Goal: Transaction & Acquisition: Purchase product/service

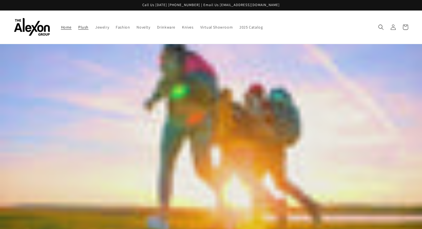
click at [78, 25] on span "Plush" at bounding box center [83, 27] width 10 height 5
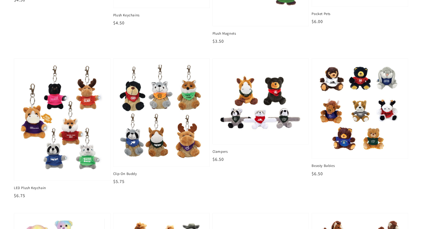
scroll to position [167, 0]
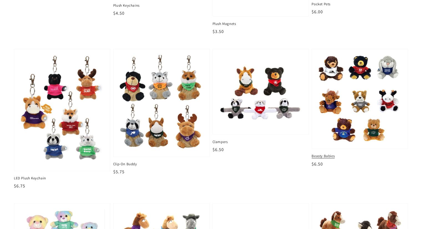
click at [367, 81] on img at bounding box center [360, 99] width 87 height 91
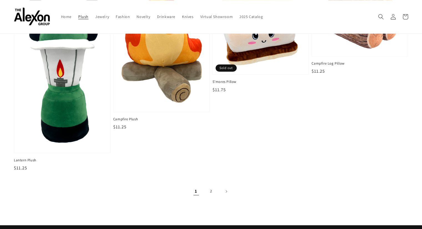
scroll to position [833, 0]
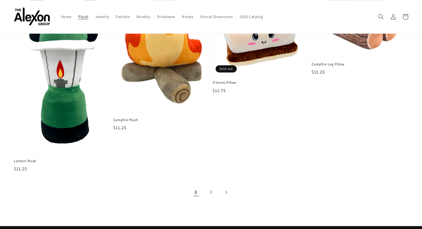
click at [226, 191] on icon "Next page" at bounding box center [226, 192] width 2 height 3
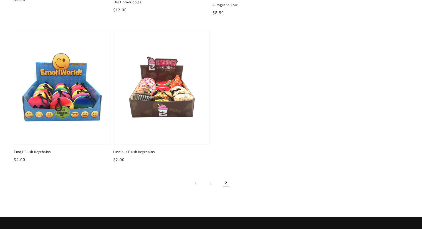
scroll to position [194, 0]
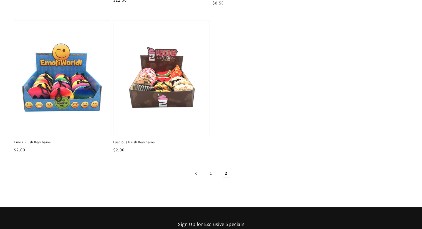
click at [196, 172] on icon "Previous page" at bounding box center [196, 173] width 2 height 3
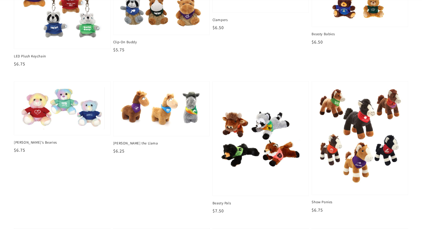
scroll to position [305, 0]
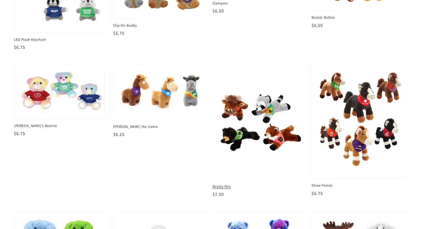
click at [243, 105] on img at bounding box center [260, 122] width 87 height 107
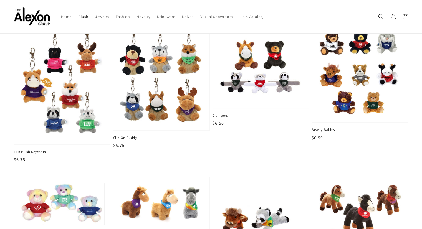
scroll to position [165, 0]
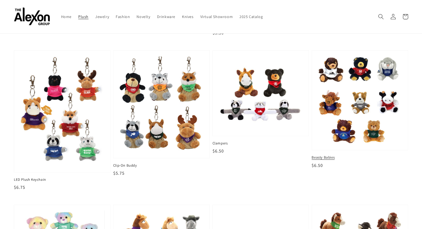
click at [355, 98] on img at bounding box center [360, 100] width 87 height 91
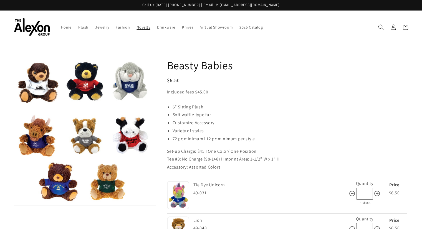
click at [137, 25] on span "Novelty" at bounding box center [144, 27] width 14 height 5
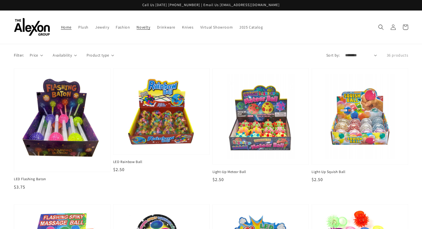
click at [61, 25] on span "Home" at bounding box center [66, 27] width 11 height 5
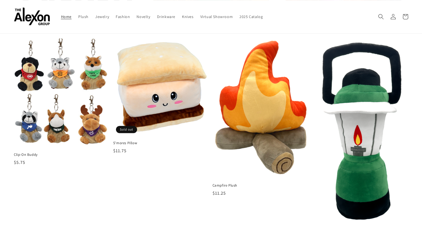
scroll to position [246, 0]
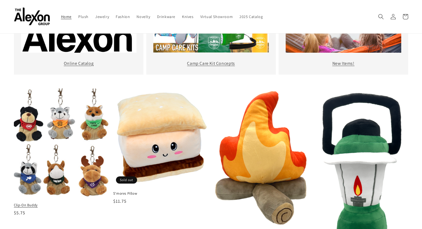
click at [72, 124] on img at bounding box center [61, 143] width 99 height 113
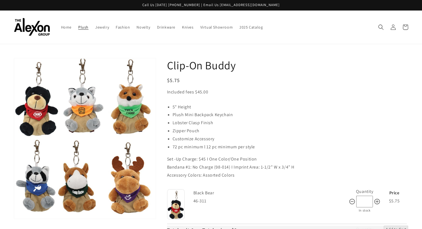
click at [78, 25] on span "Plush" at bounding box center [83, 27] width 10 height 5
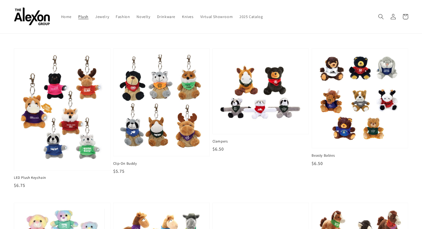
scroll to position [167, 0]
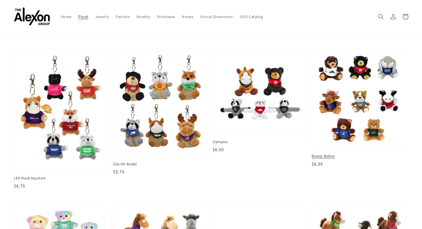
click at [355, 82] on img at bounding box center [360, 99] width 87 height 91
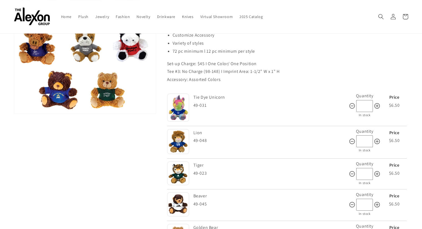
scroll to position [28, 0]
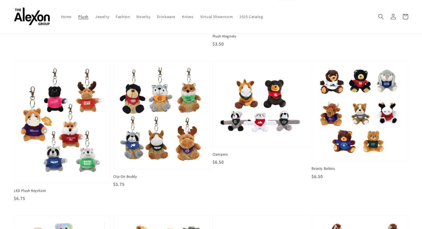
scroll to position [167, 0]
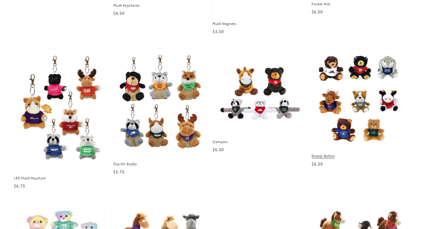
click at [370, 91] on img at bounding box center [360, 99] width 87 height 91
